Goal: Task Accomplishment & Management: Complete application form

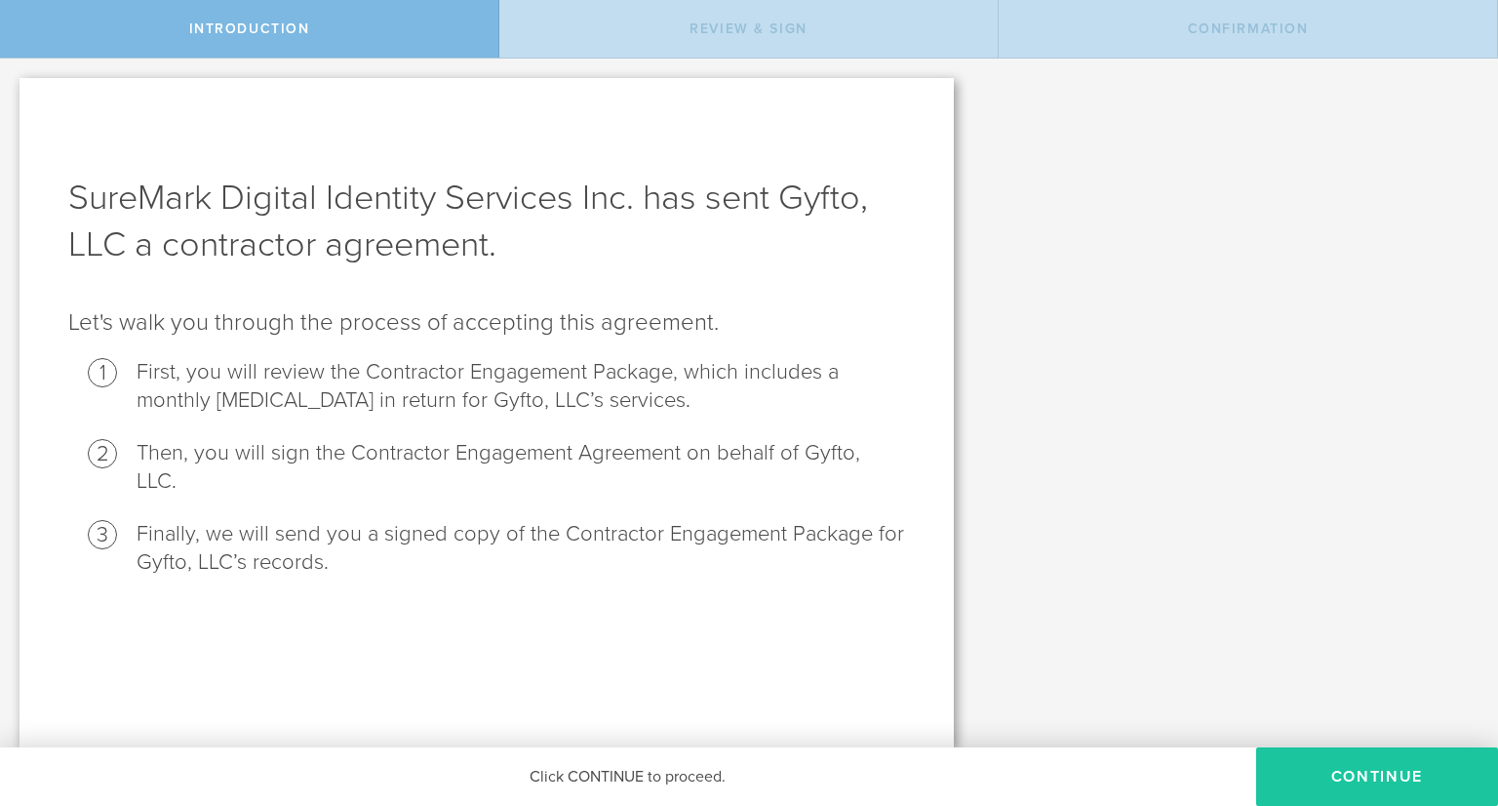
click at [1366, 789] on button "Continue" at bounding box center [1377, 776] width 242 height 59
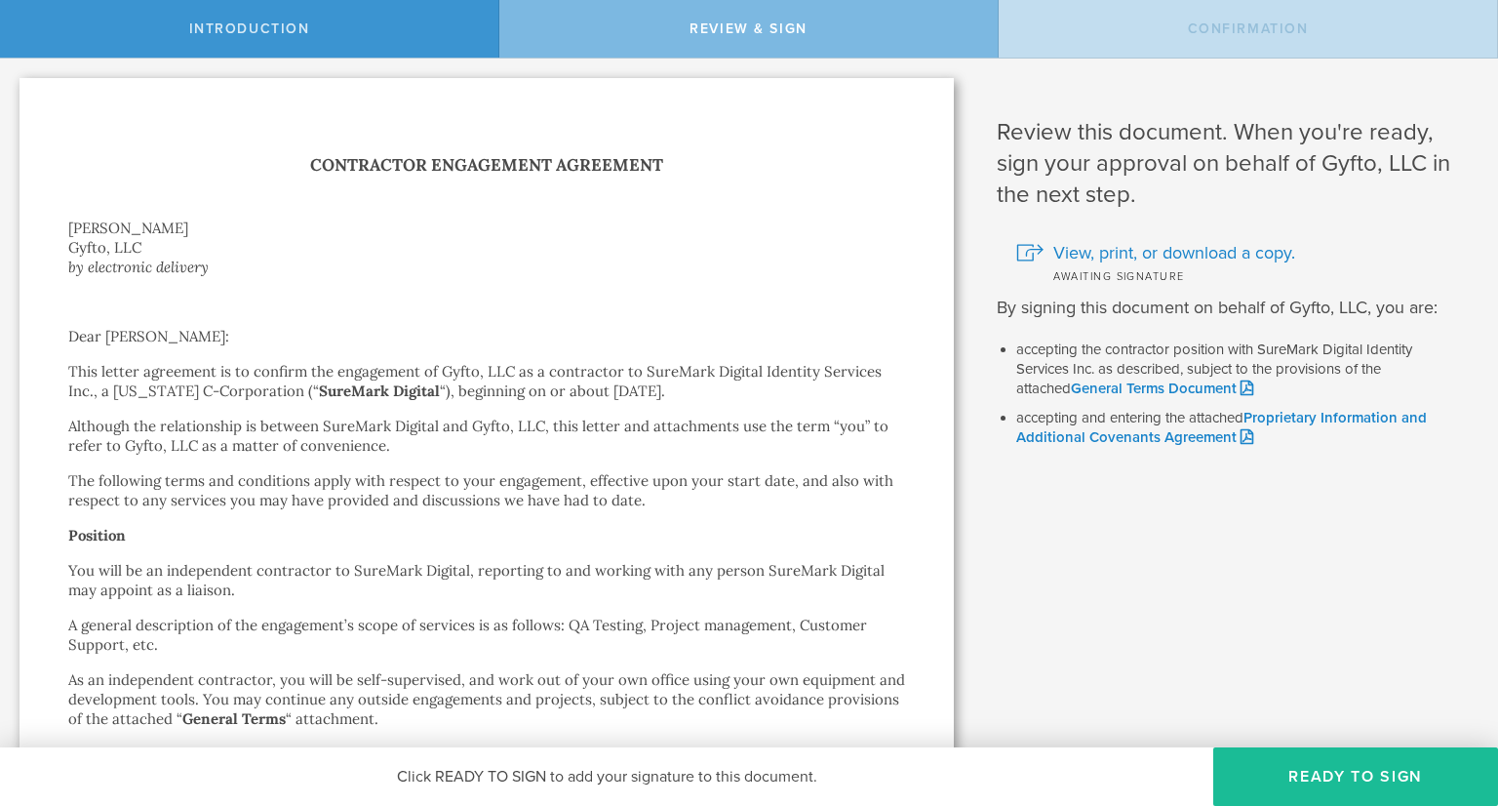
click at [557, 339] on p "Dear [PERSON_NAME]:" at bounding box center [486, 337] width 837 height 20
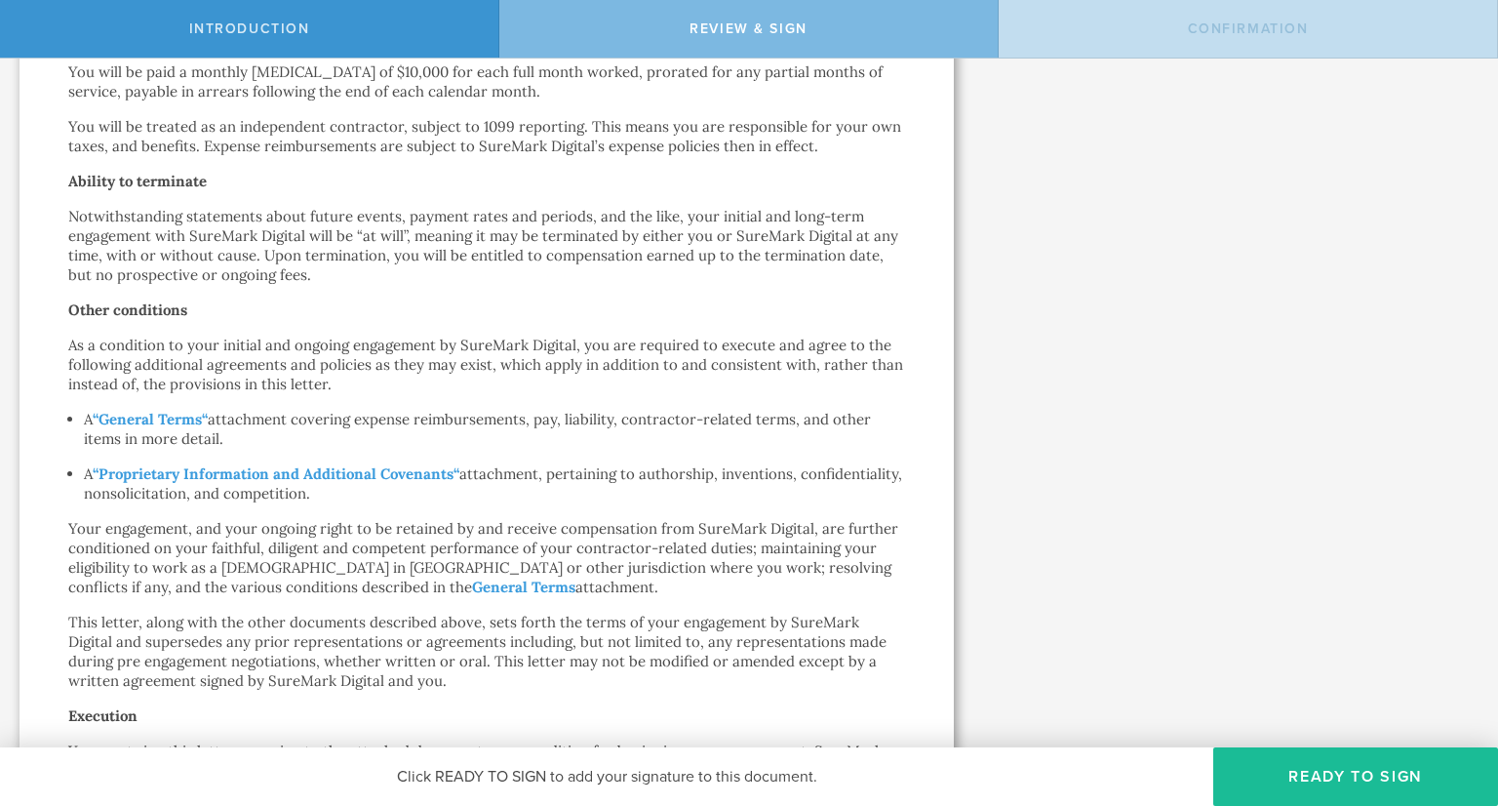
scroll to position [726, 0]
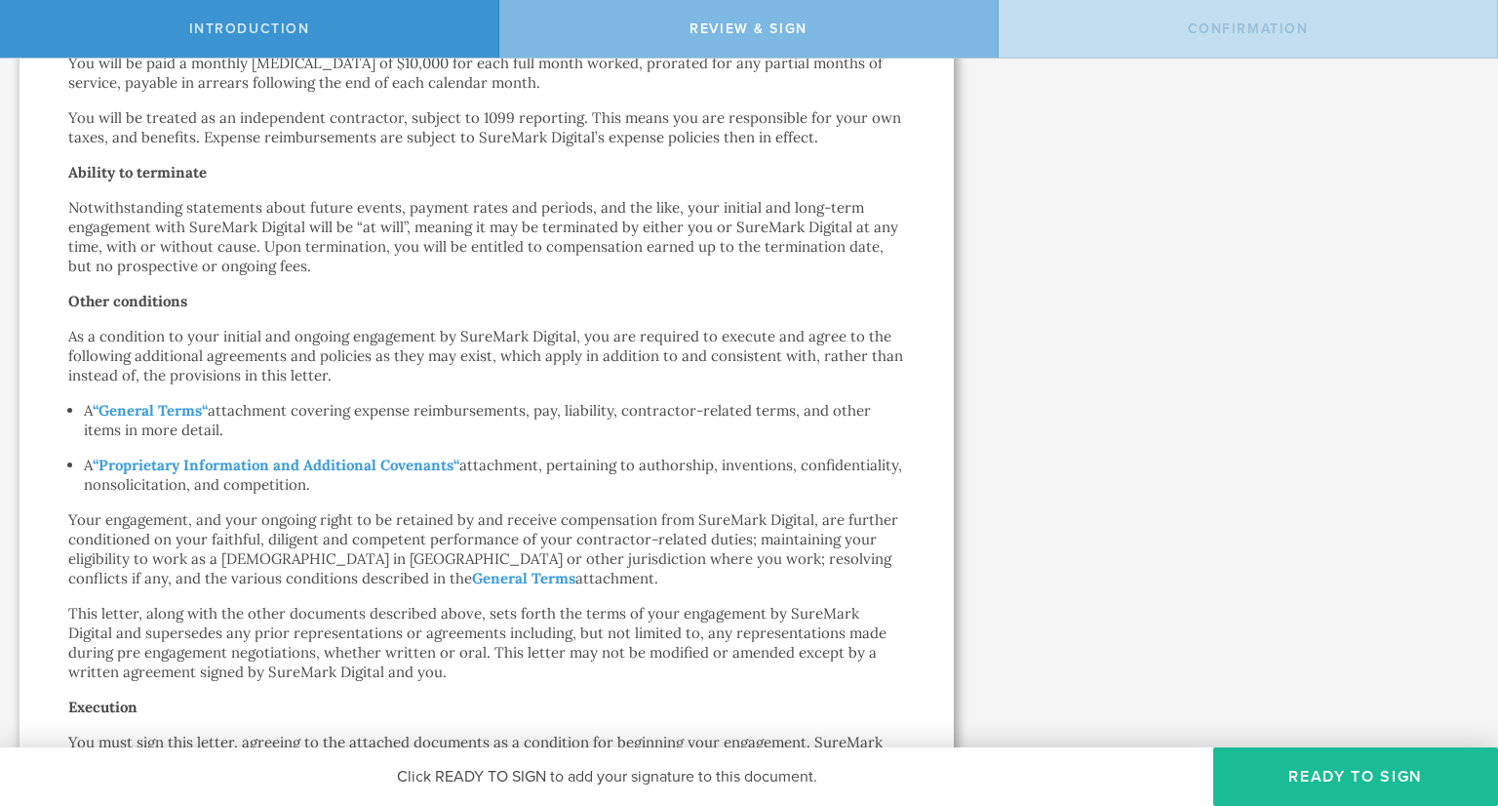
drag, startPoint x: 566, startPoint y: 404, endPoint x: 542, endPoint y: 646, distance: 243.0
click at [542, 646] on p "This letter, along with the other documents described above, sets forth the ter…" at bounding box center [486, 643] width 837 height 78
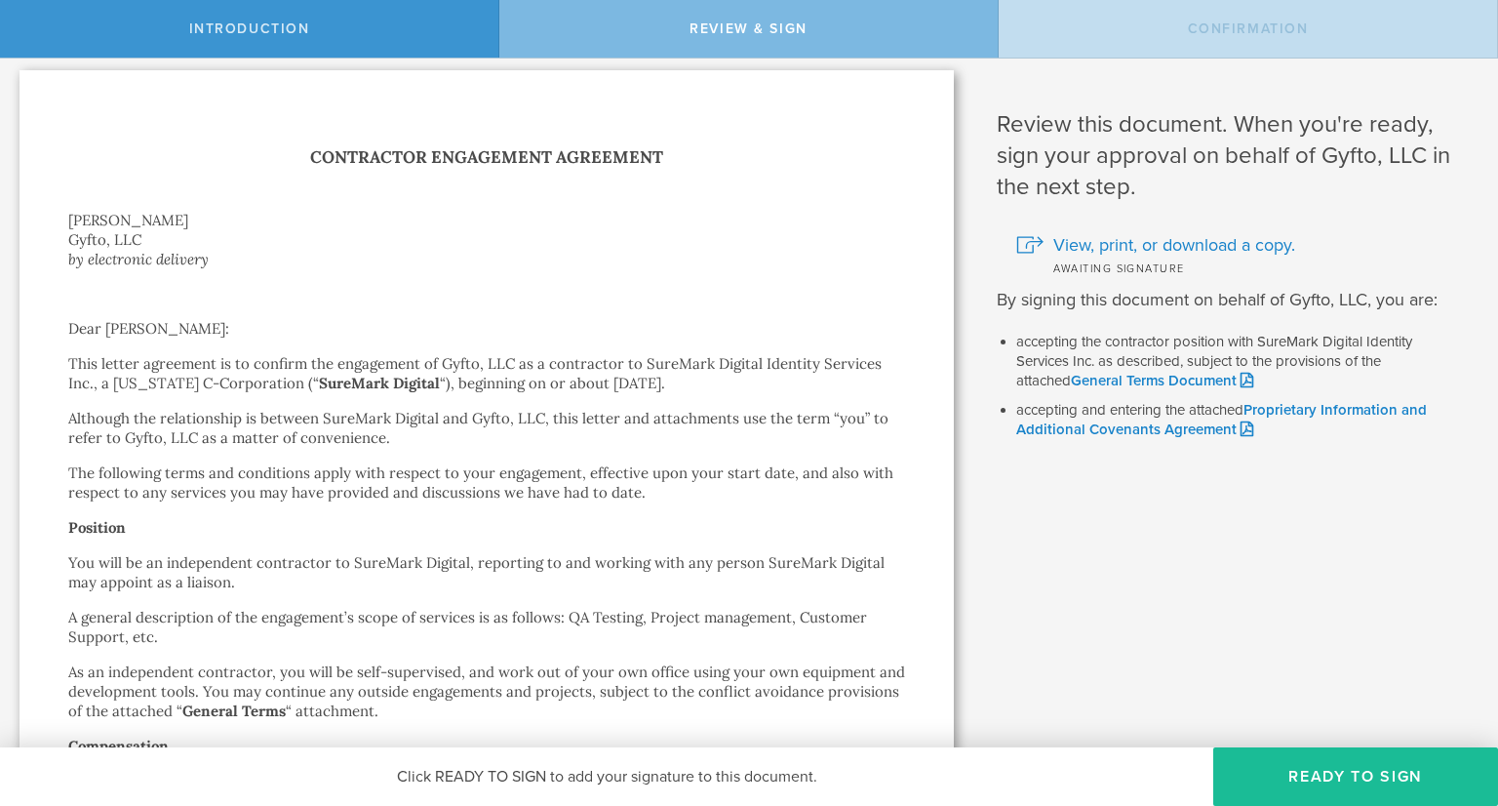
scroll to position [0, 0]
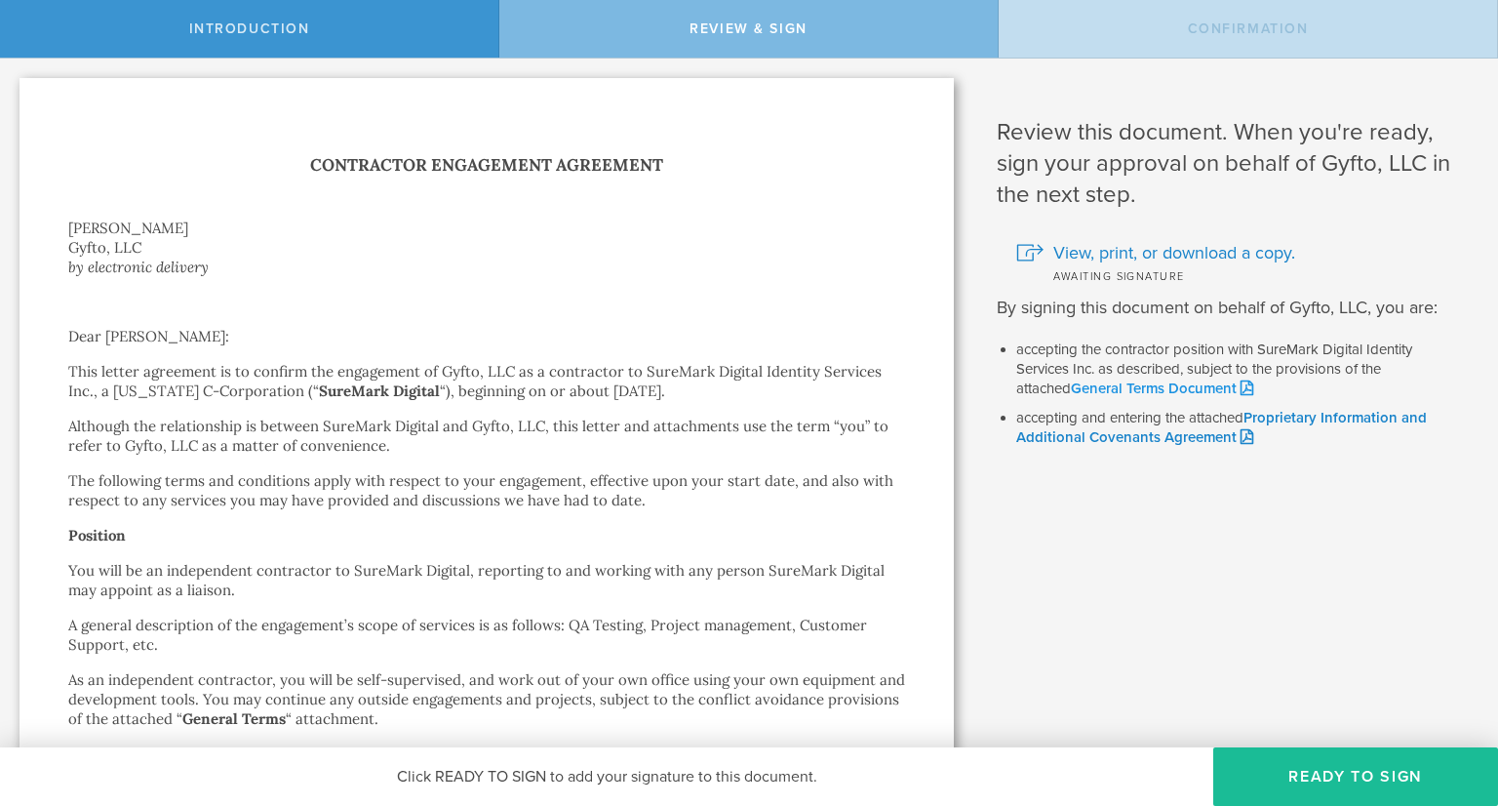
click at [1182, 388] on link "General Terms Document" at bounding box center [1162, 388] width 182 height 18
click at [1210, 438] on link "Proprietary Information and Additional Covenants Agreement" at bounding box center [1221, 428] width 411 height 38
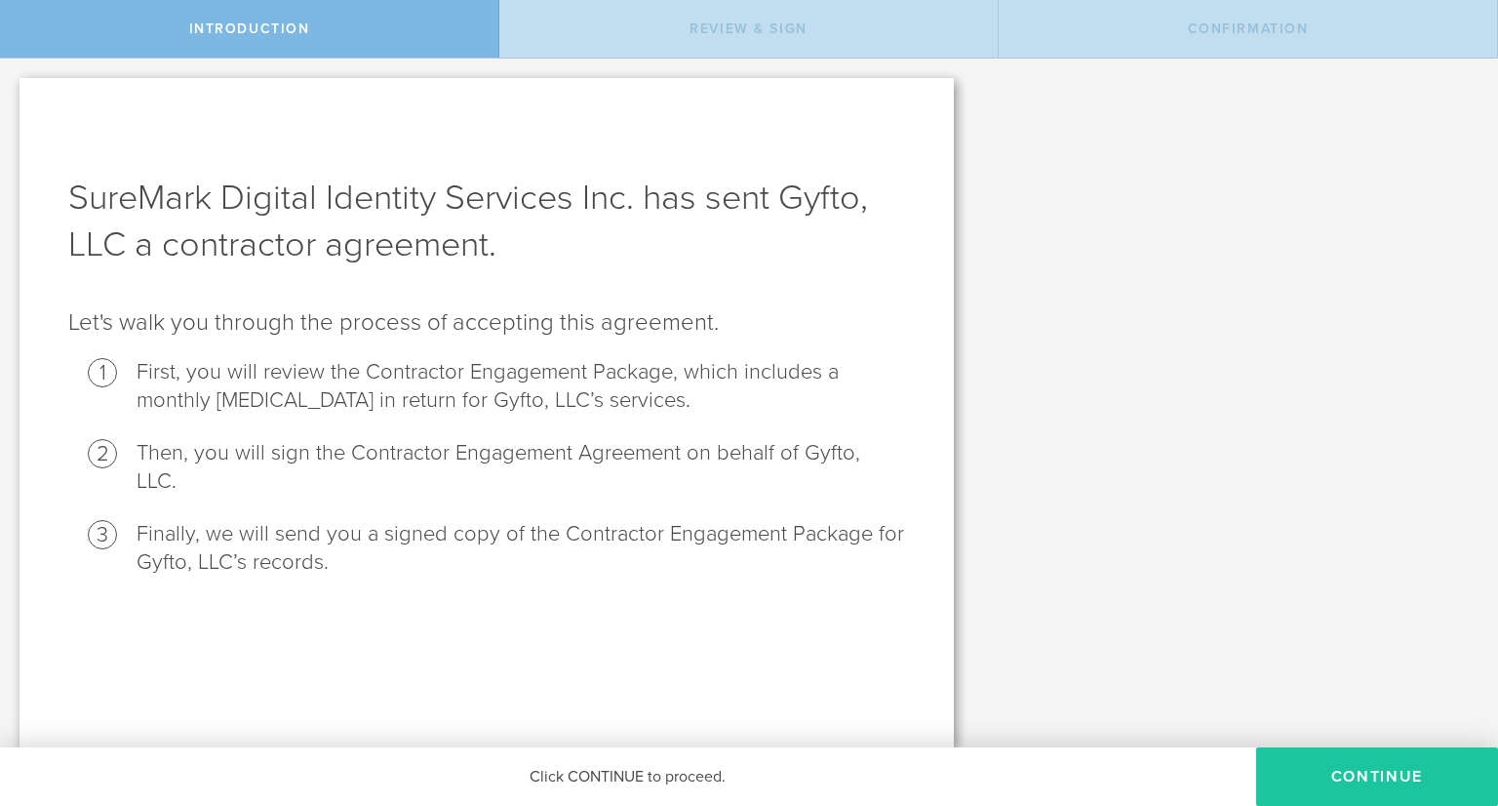
click at [1338, 777] on button "Continue" at bounding box center [1377, 776] width 242 height 59
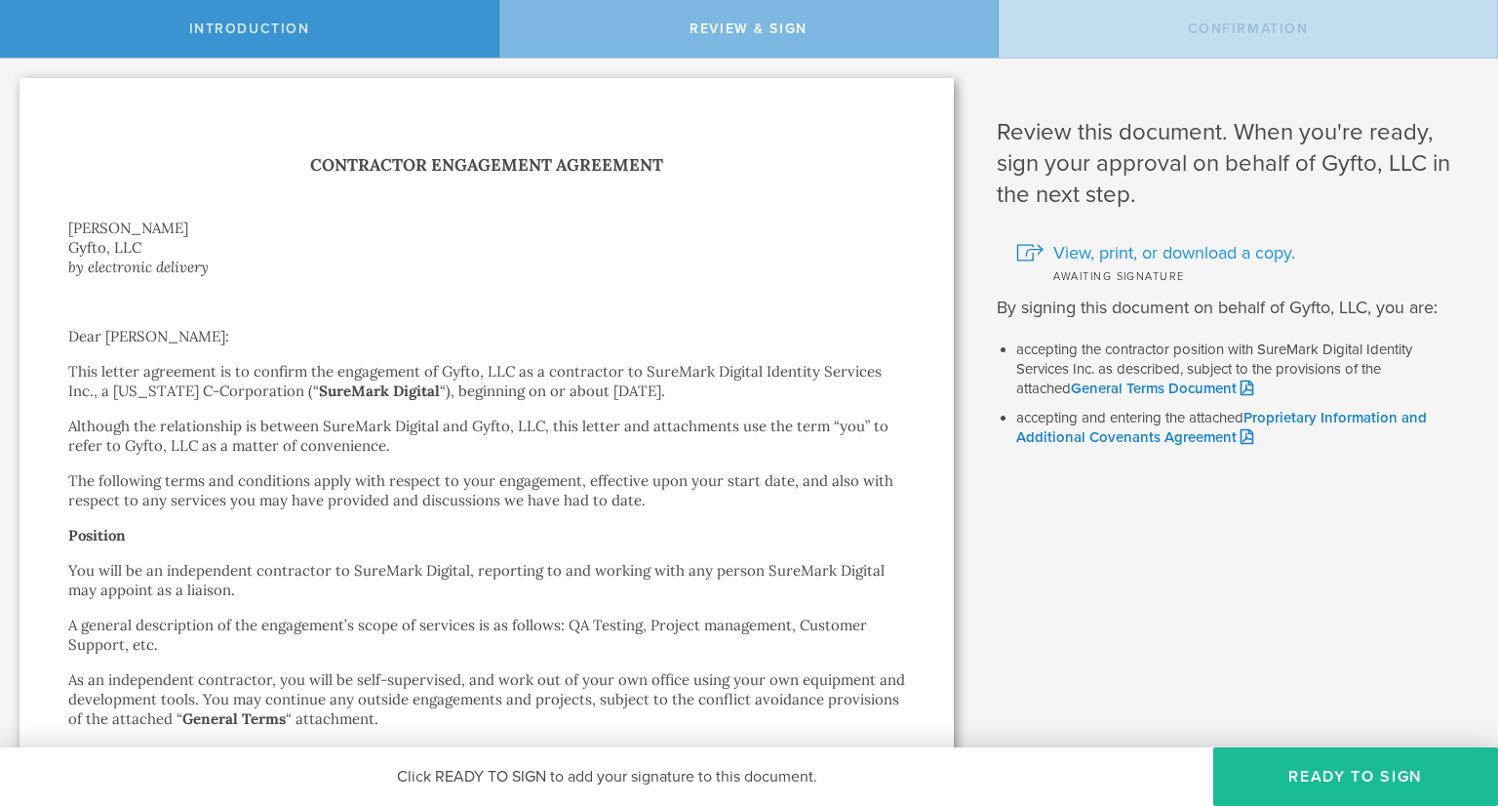
click at [1238, 248] on span "View, print, or download a copy." at bounding box center [1174, 252] width 242 height 25
